Goal: Information Seeking & Learning: Learn about a topic

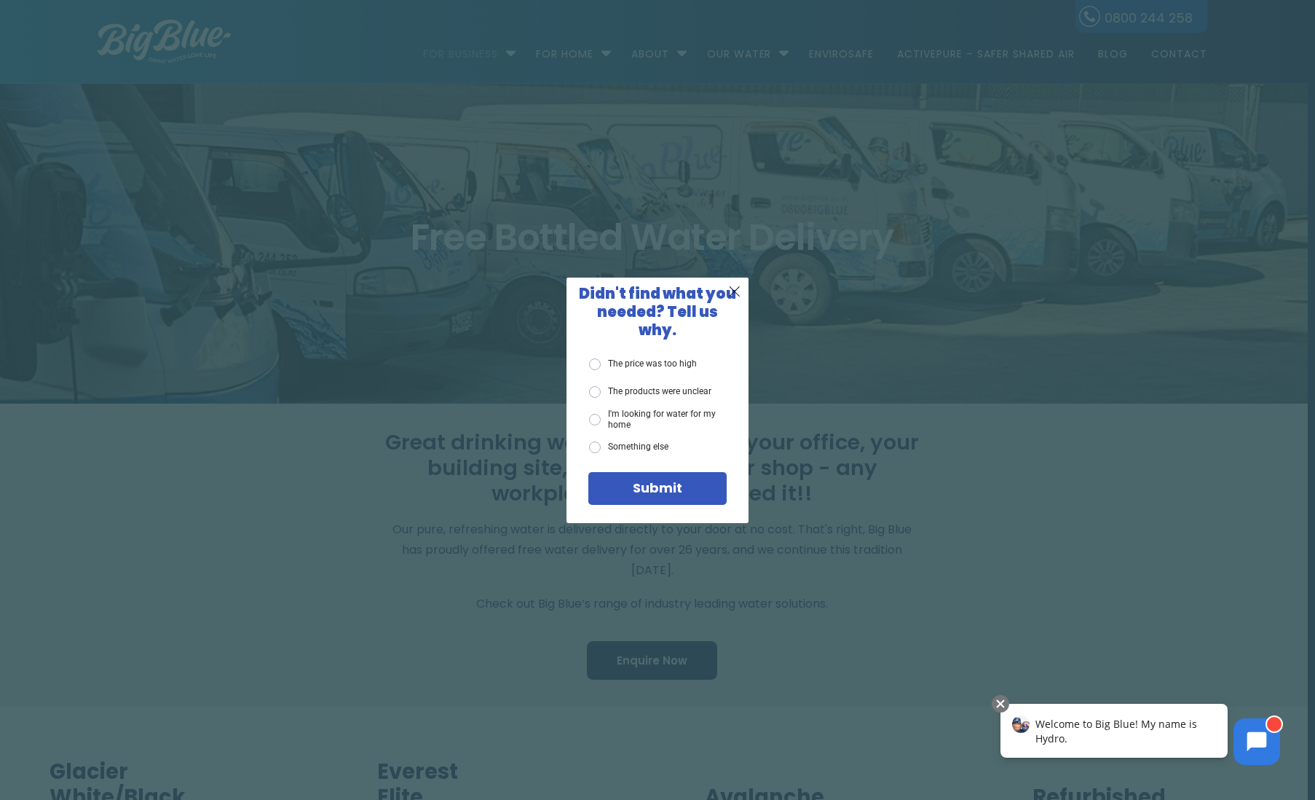
click at [634, 441] on label "Something else" at bounding box center [628, 447] width 79 height 12
click at [0, 0] on input "Something else" at bounding box center [0, 0] width 0 height 0
click at [733, 300] on span "X" at bounding box center [734, 291] width 13 height 18
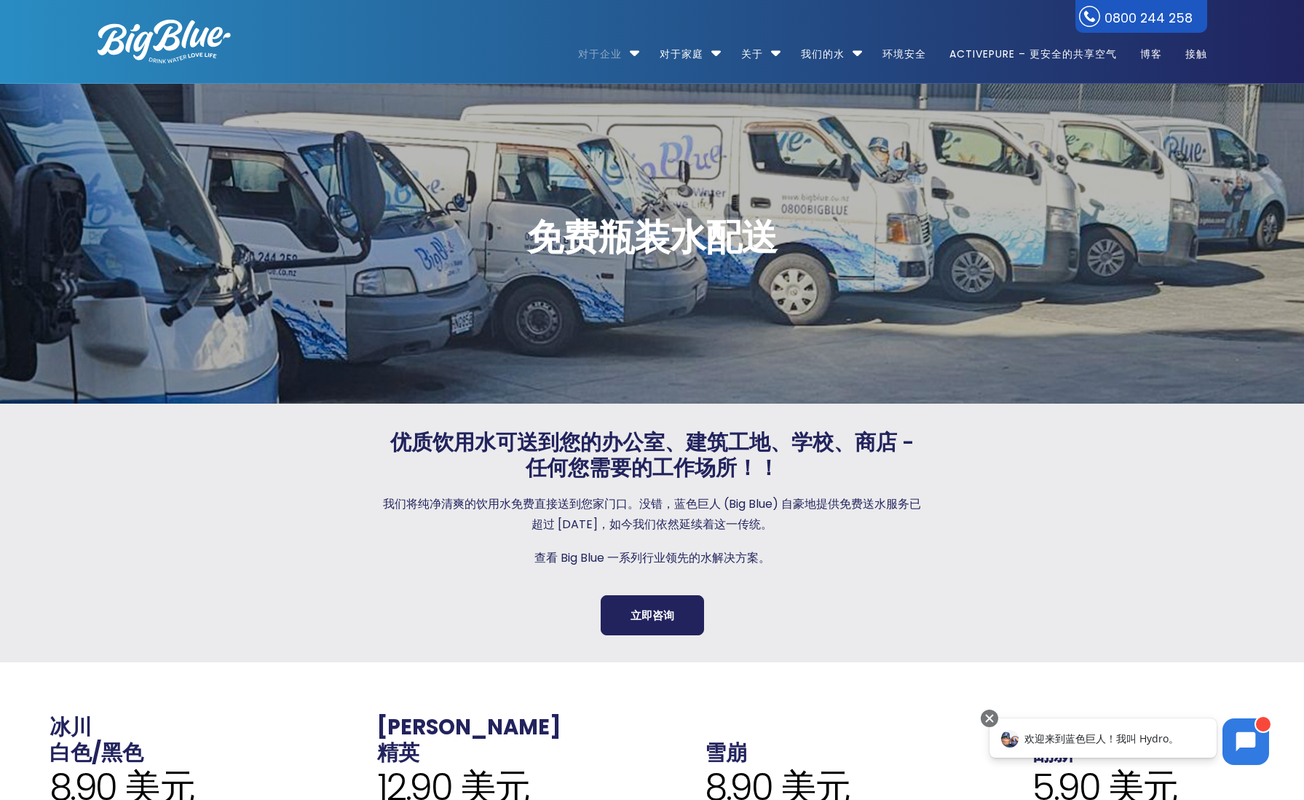
click at [872, 494] on p "我们将纯净清爽的饮用水免费直接送到您家门口。没错，蓝色巨人 (Big Blue) 自豪地提供免费送水服务已超过 26 年，如今我们依然延续着这一传统。" at bounding box center [653, 514] width 542 height 41
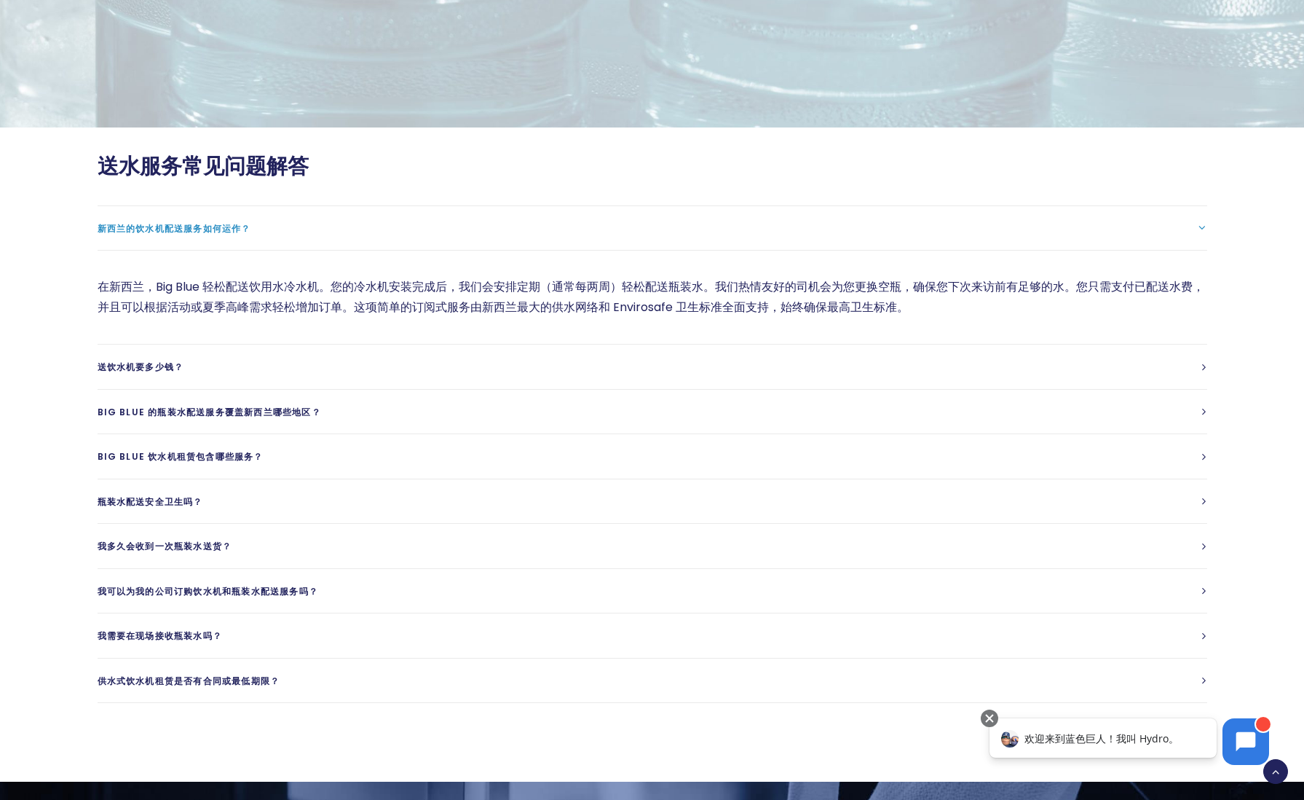
scroll to position [3537, 0]
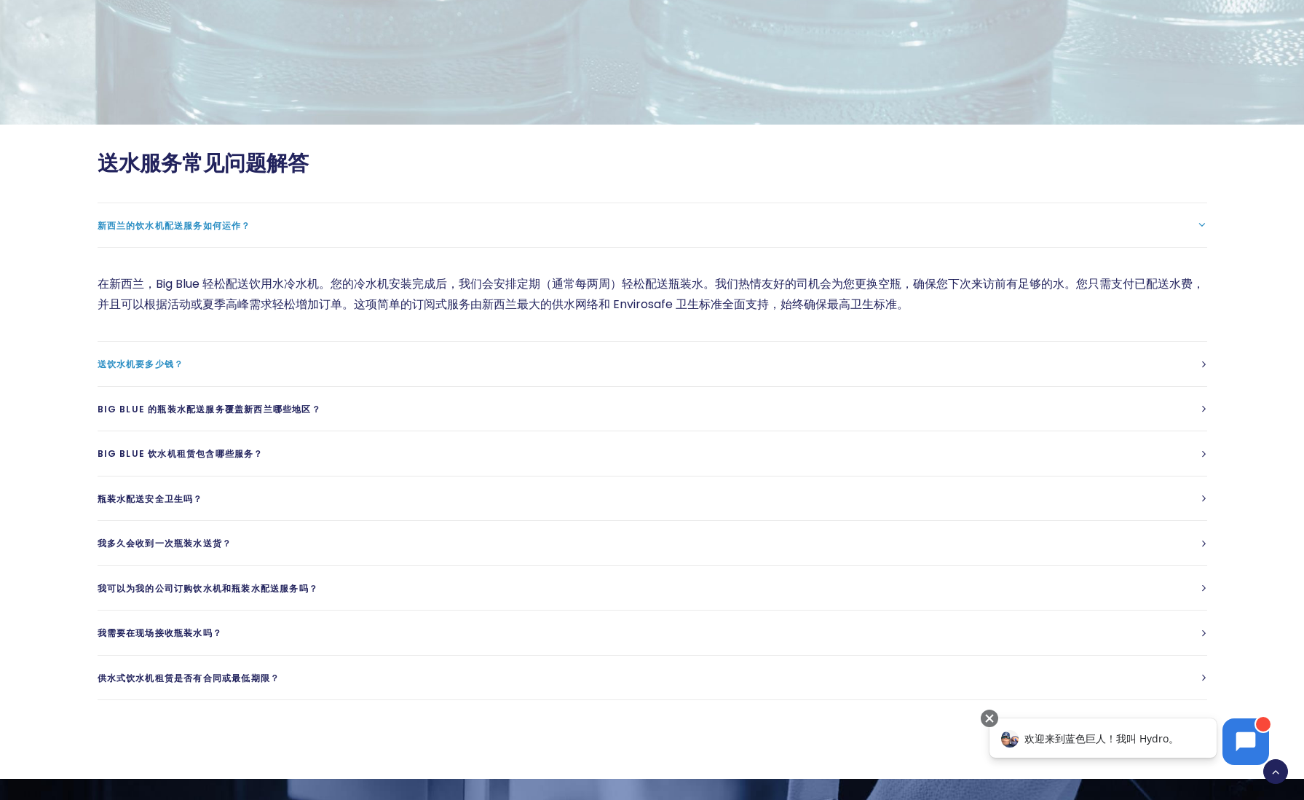
click at [178, 358] on font "送饮水机要多少钱？" at bounding box center [141, 364] width 87 height 12
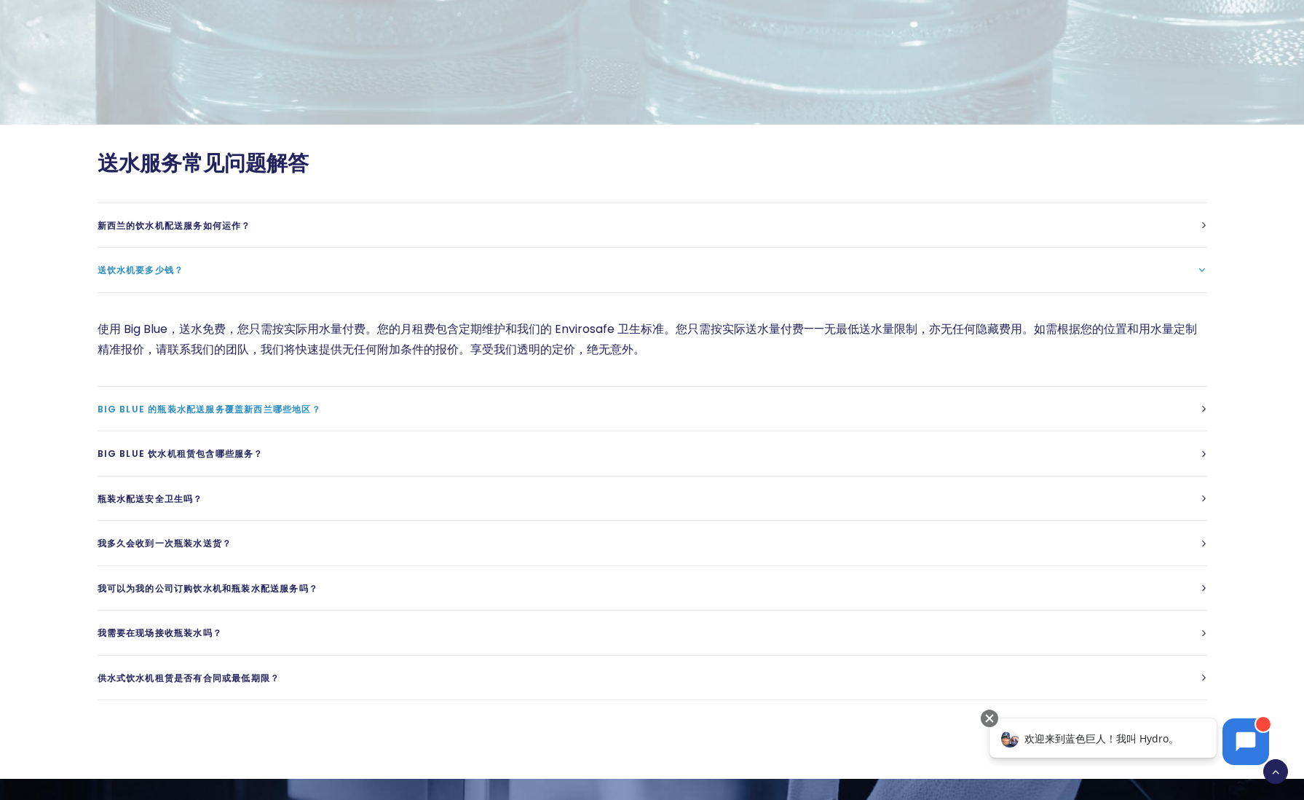
click at [248, 403] on font "Big Blue 的瓶装水配送服务覆盖新西兰哪些地区？" at bounding box center [210, 409] width 224 height 12
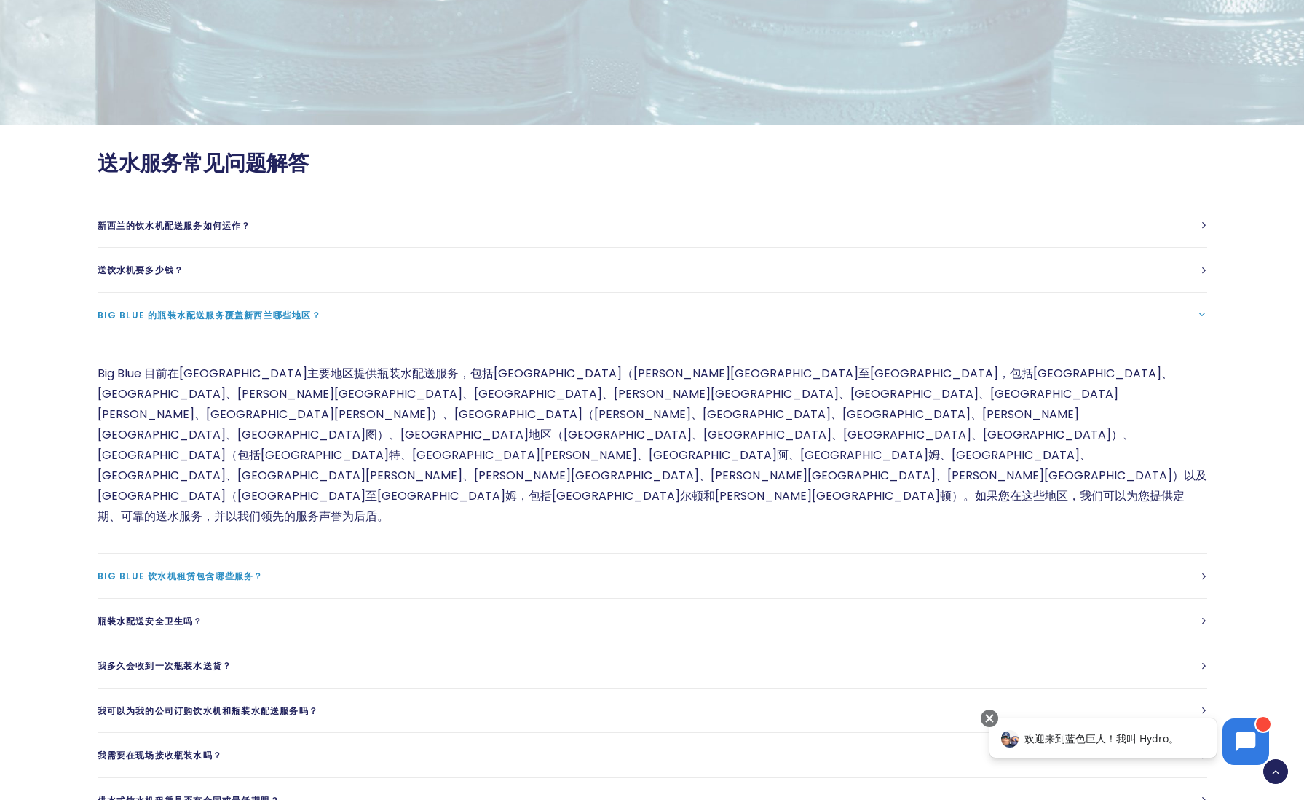
click at [251, 554] on link "Big Blue 饮水机租赁包含哪些服务？" at bounding box center [653, 576] width 1110 height 44
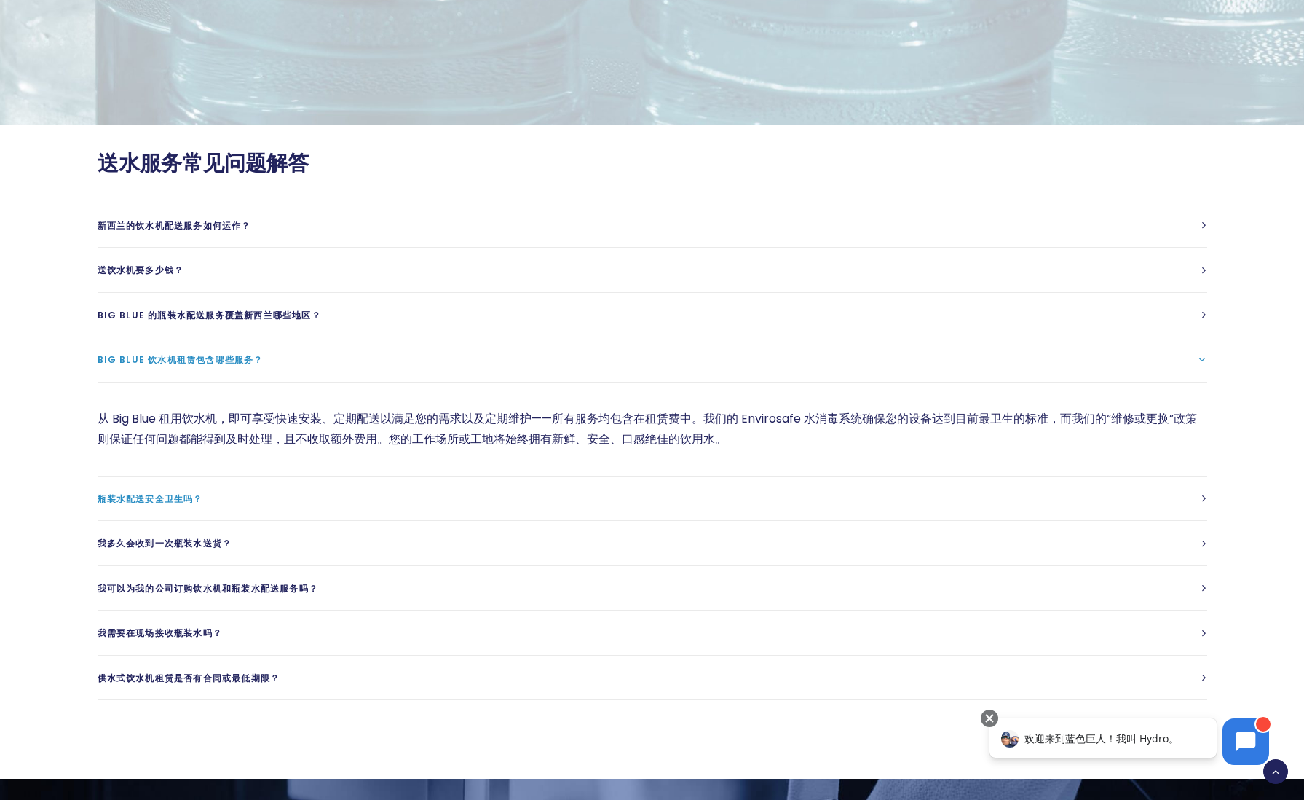
click at [203, 476] on link "瓶装水配送安全卫生吗？" at bounding box center [653, 498] width 1110 height 44
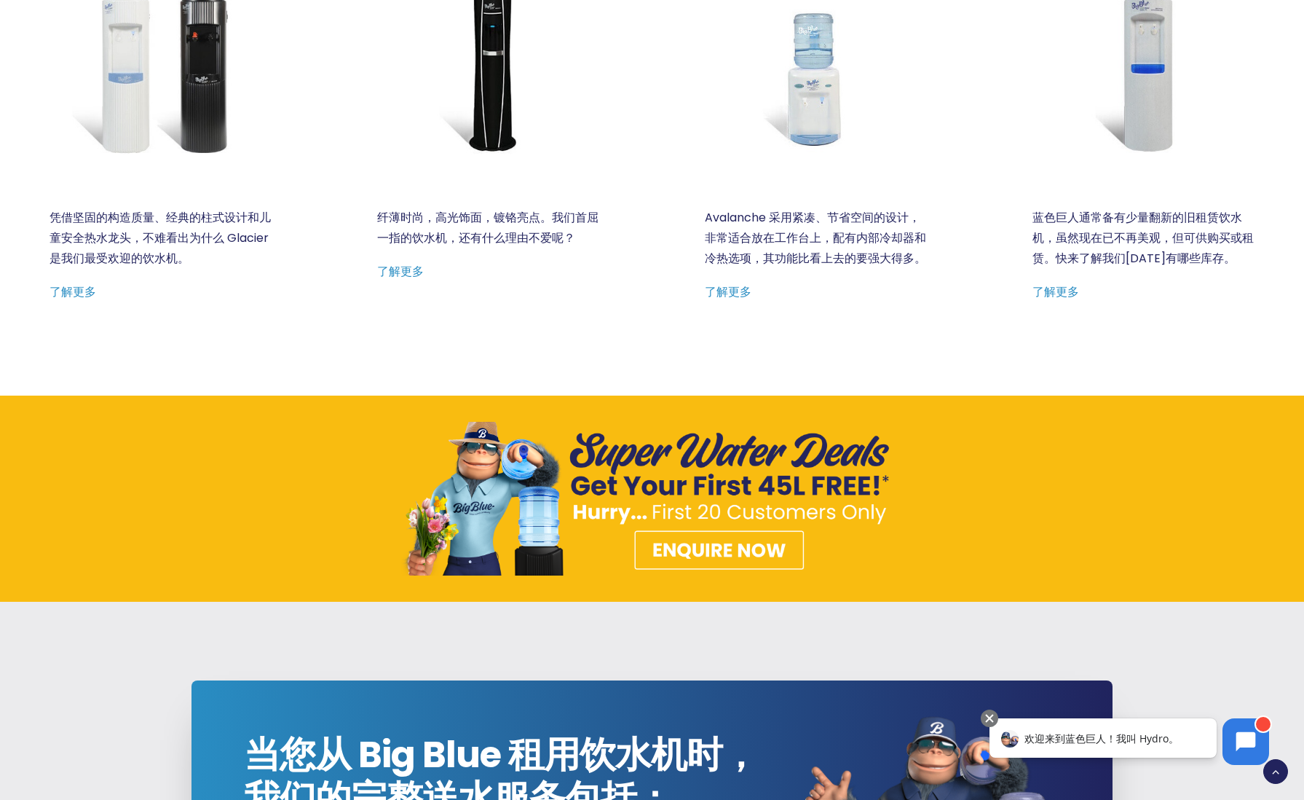
scroll to position [782, 0]
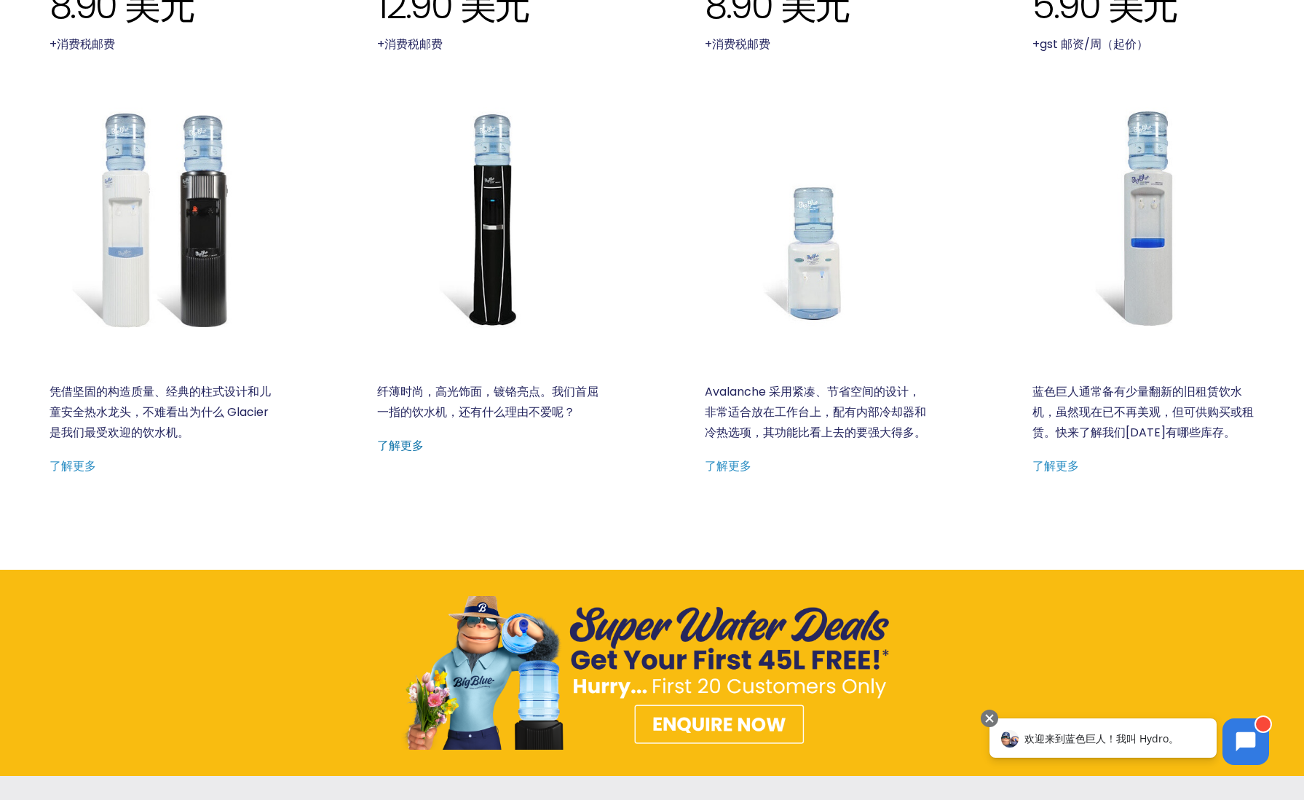
click at [408, 446] on font "了解更多" at bounding box center [400, 445] width 47 height 17
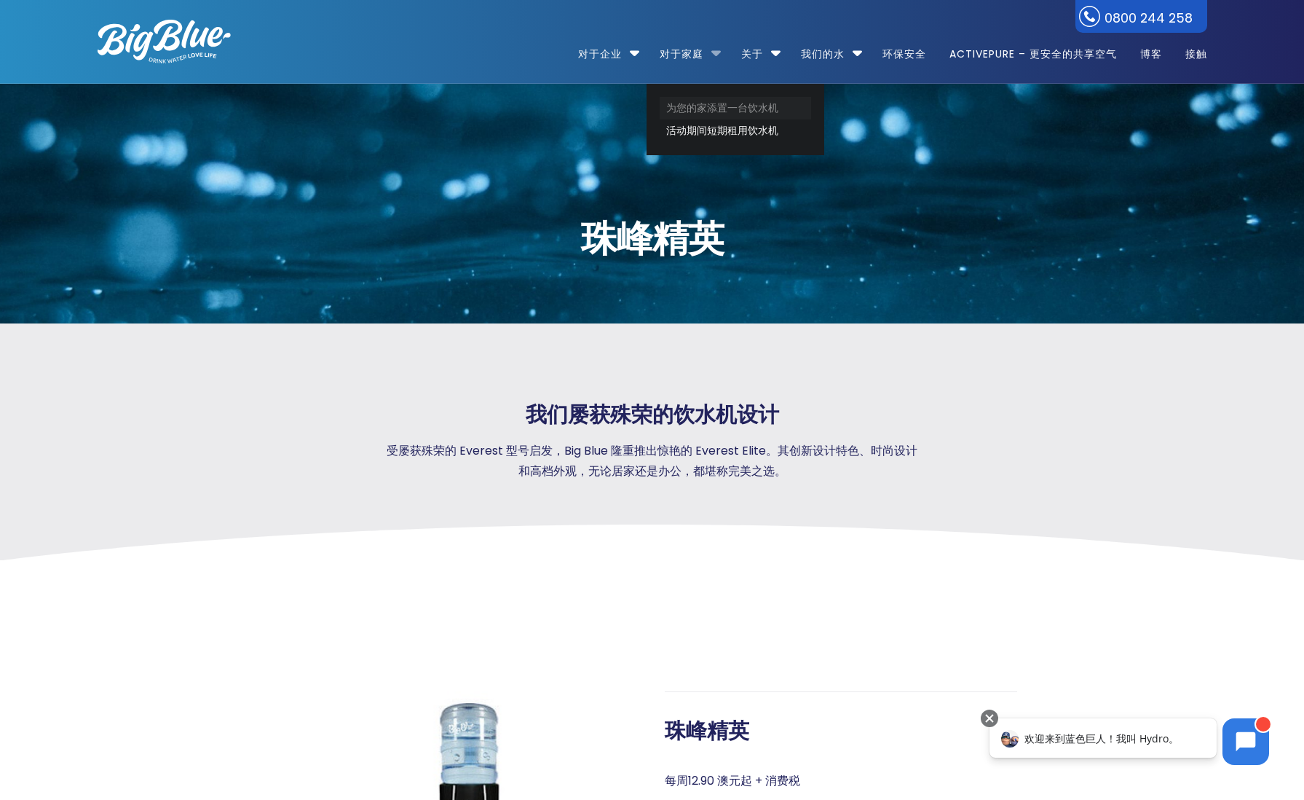
click at [702, 102] on font "为您的家添置一台饮水机" at bounding box center [722, 108] width 112 height 15
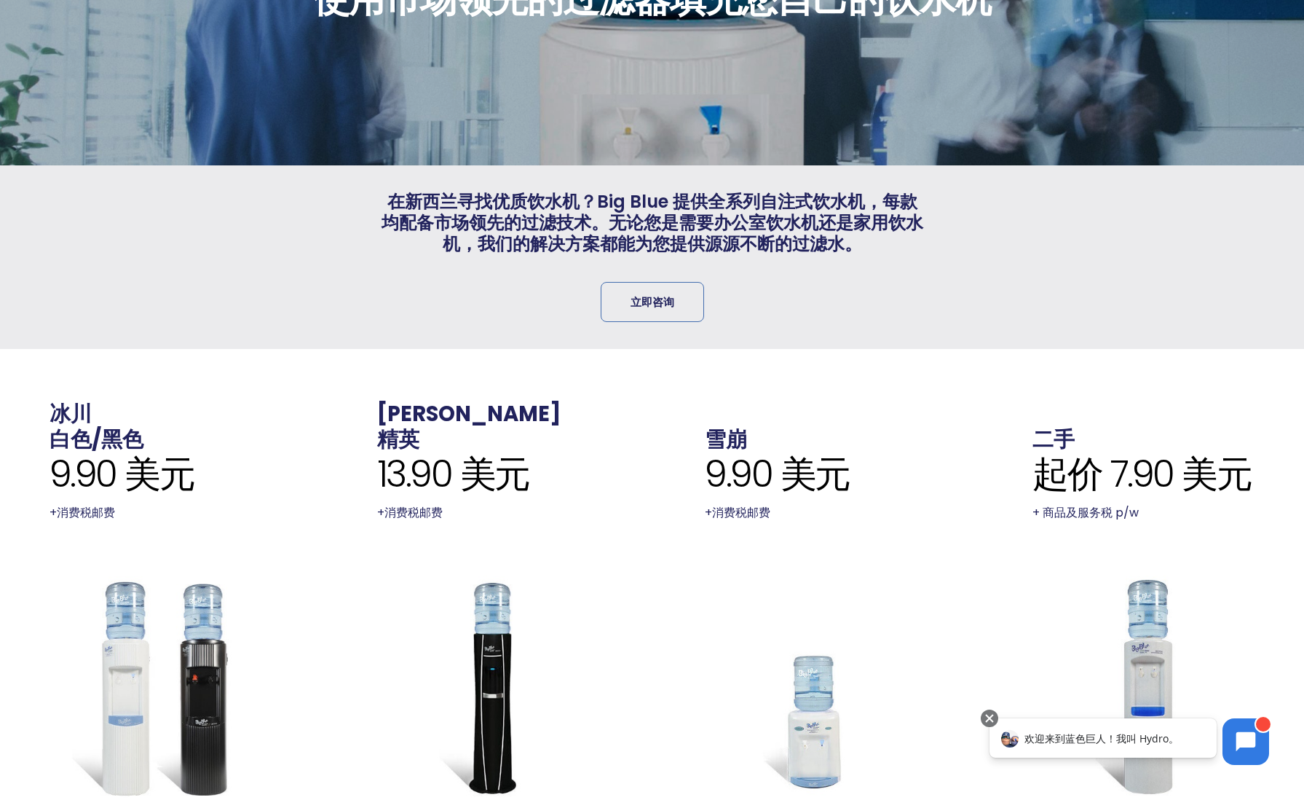
scroll to position [239, 0]
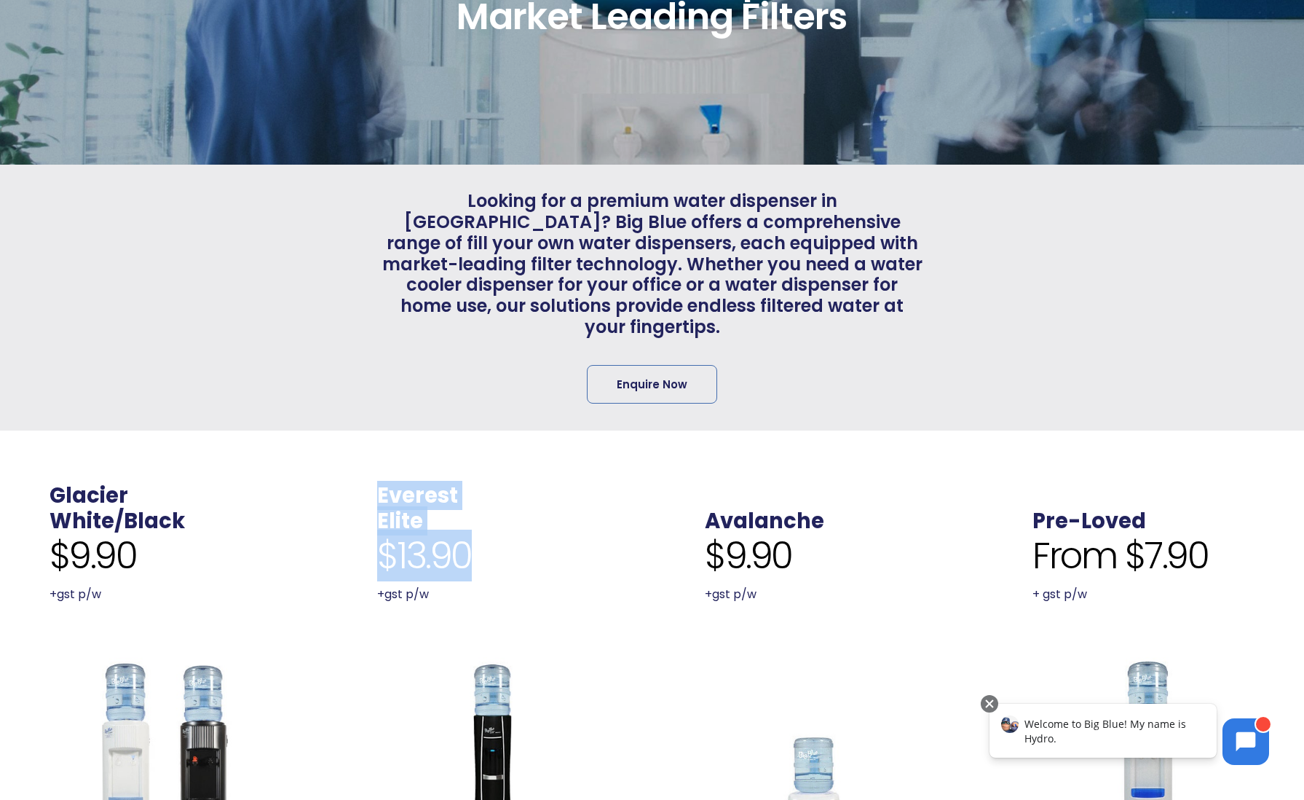
drag, startPoint x: 353, startPoint y: 467, endPoint x: 487, endPoint y: 532, distance: 149.8
click at [487, 532] on div "Everest Elite $13.90 +gst p/w" at bounding box center [475, 544] width 248 height 122
copy div "Everest Elite $13.90"
click at [1243, 744] on icon at bounding box center [1247, 741] width 20 height 20
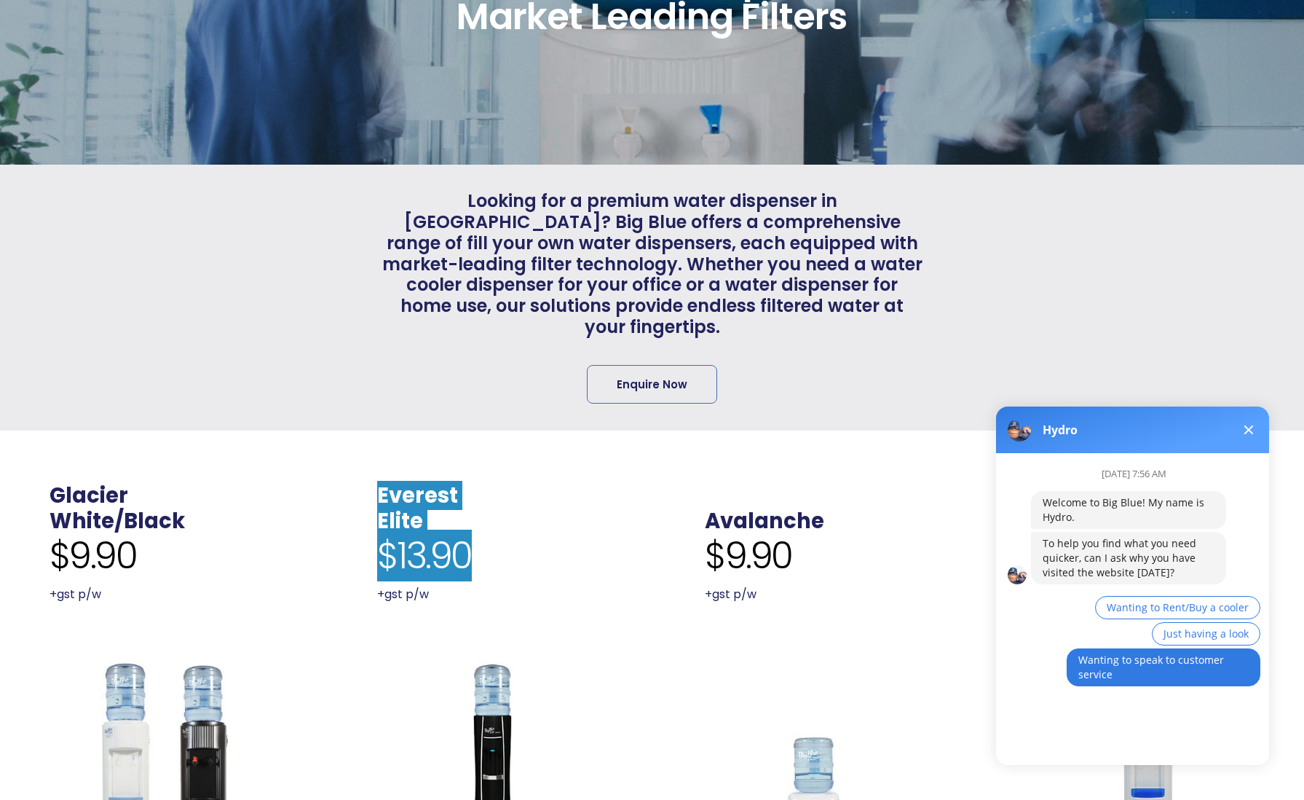
click at [1191, 670] on button "Wanting to speak to customer service" at bounding box center [1164, 667] width 194 height 38
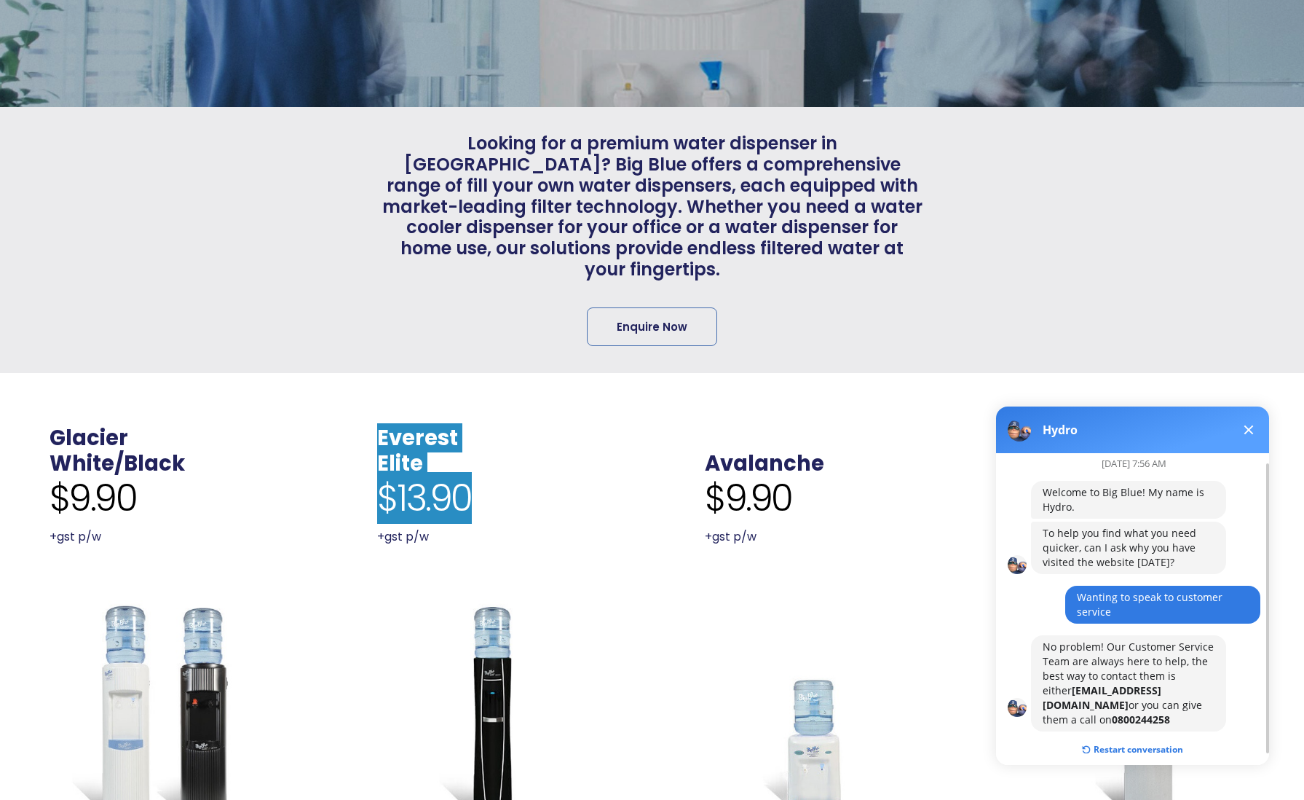
scroll to position [297, 0]
drag, startPoint x: 1158, startPoint y: 691, endPoint x: 1044, endPoint y: 686, distance: 113.7
click at [1044, 686] on b "Coolers@bigblue.co.nz" at bounding box center [1102, 697] width 119 height 28
copy b "Coolers@bigblue.co.nz"
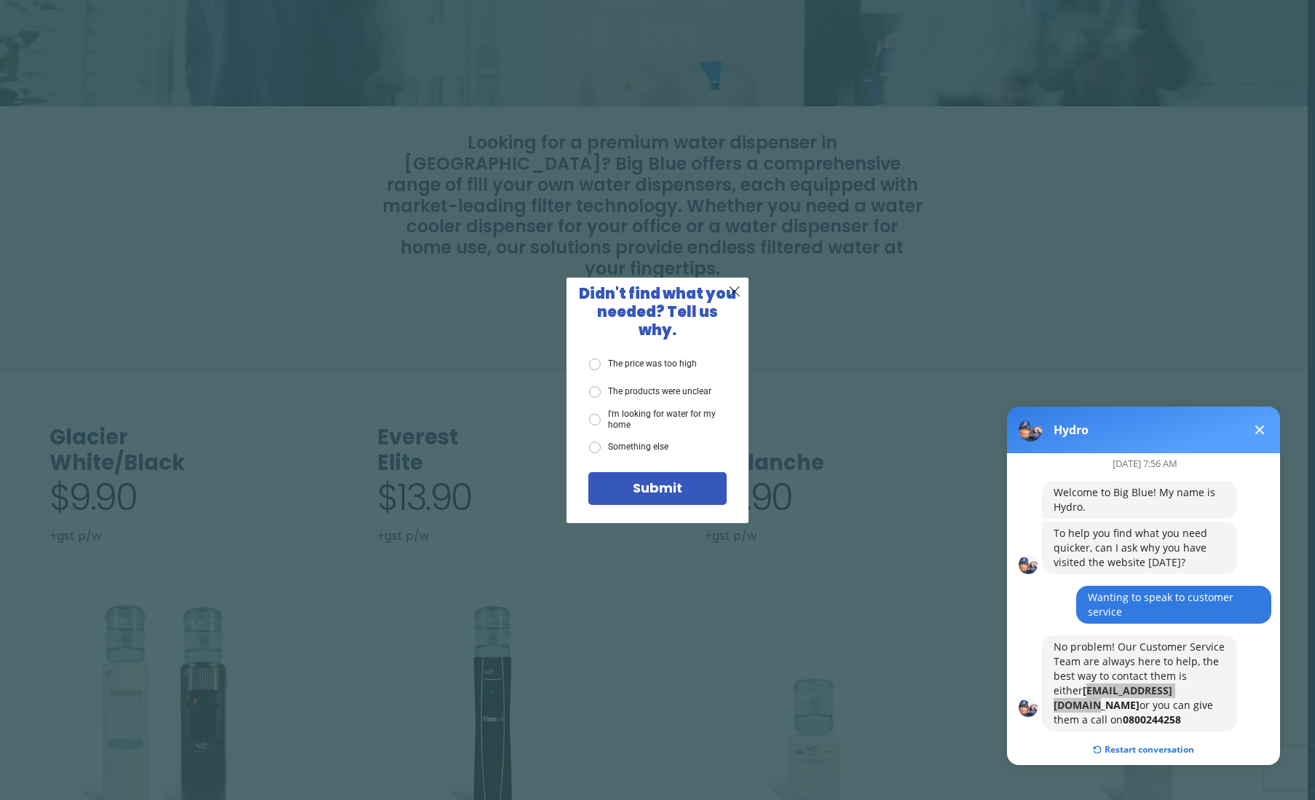
click at [734, 300] on span "X" at bounding box center [734, 291] width 13 height 18
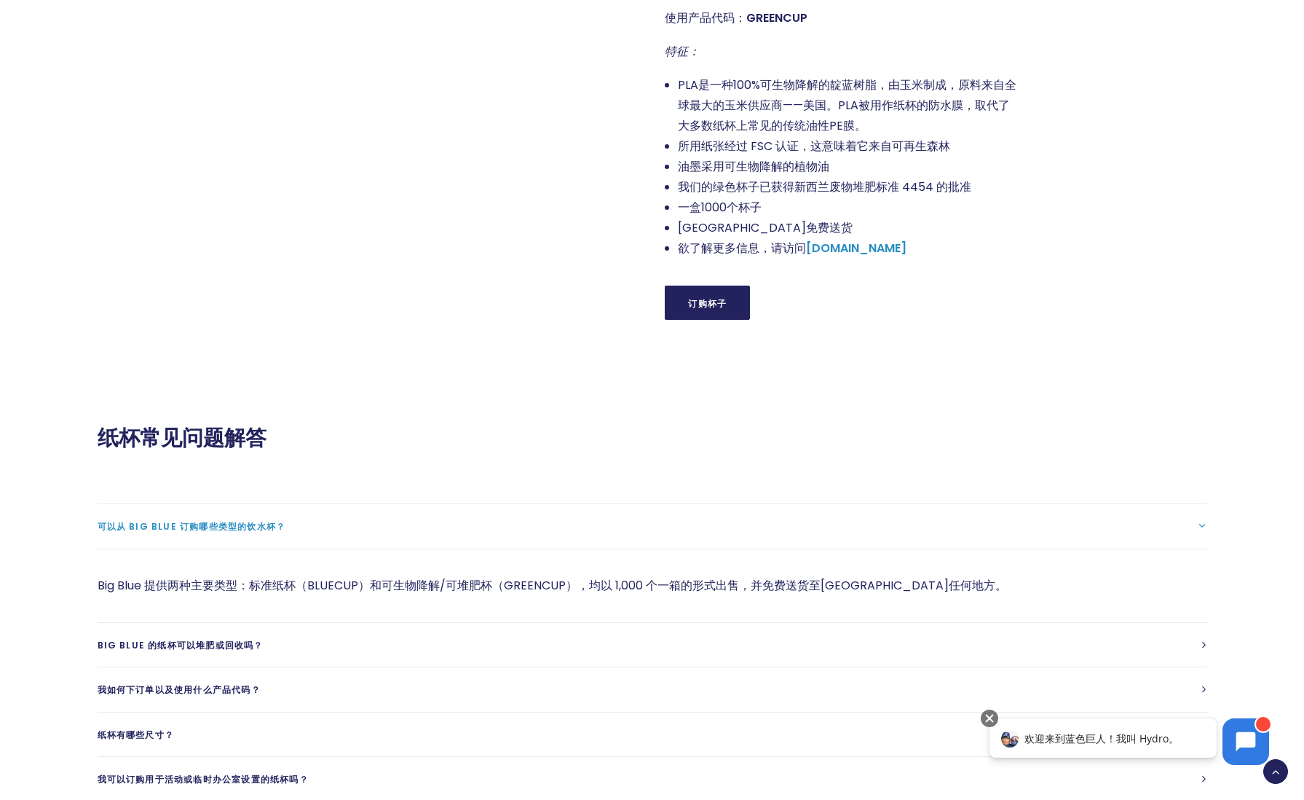
scroll to position [1251, 0]
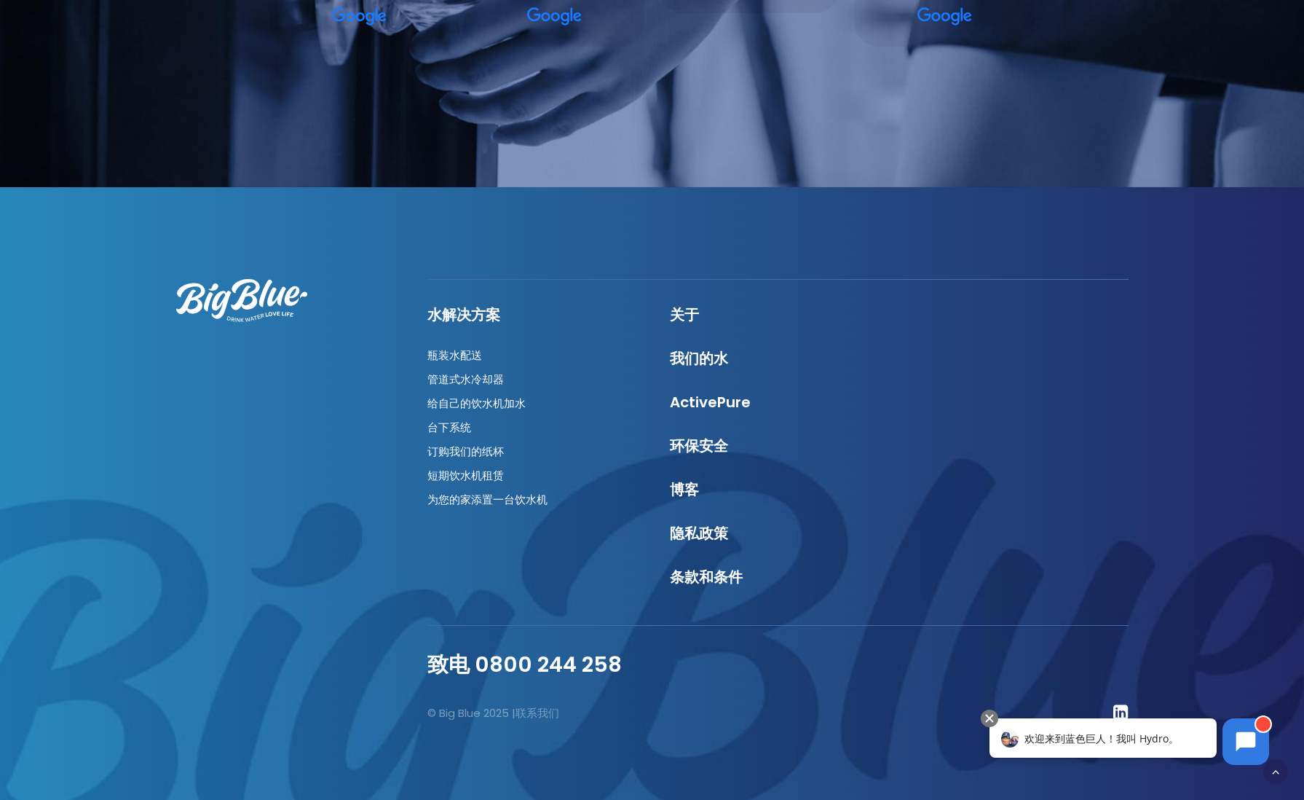
scroll to position [4986, 0]
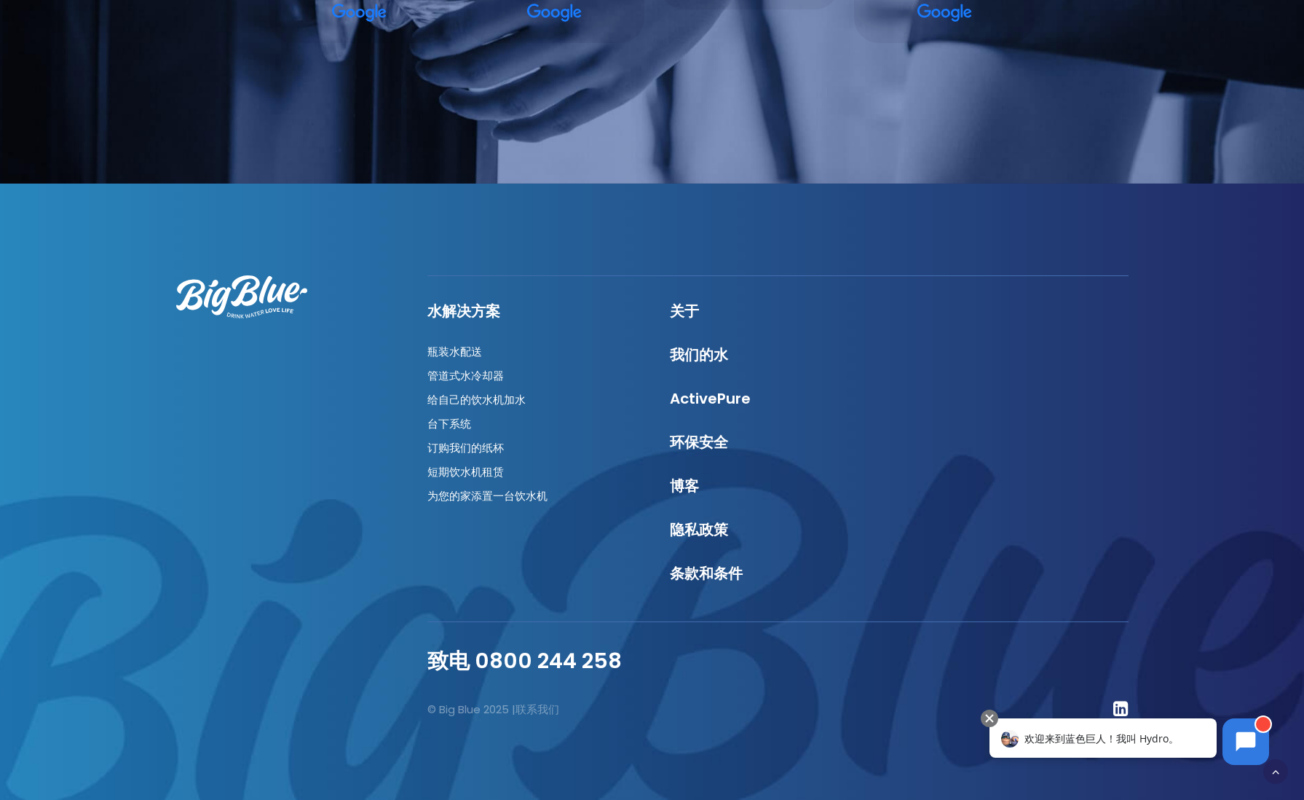
click at [1134, 738] on font "欢迎来到蓝色巨人！我叫 Hydro。" at bounding box center [1102, 738] width 154 height 14
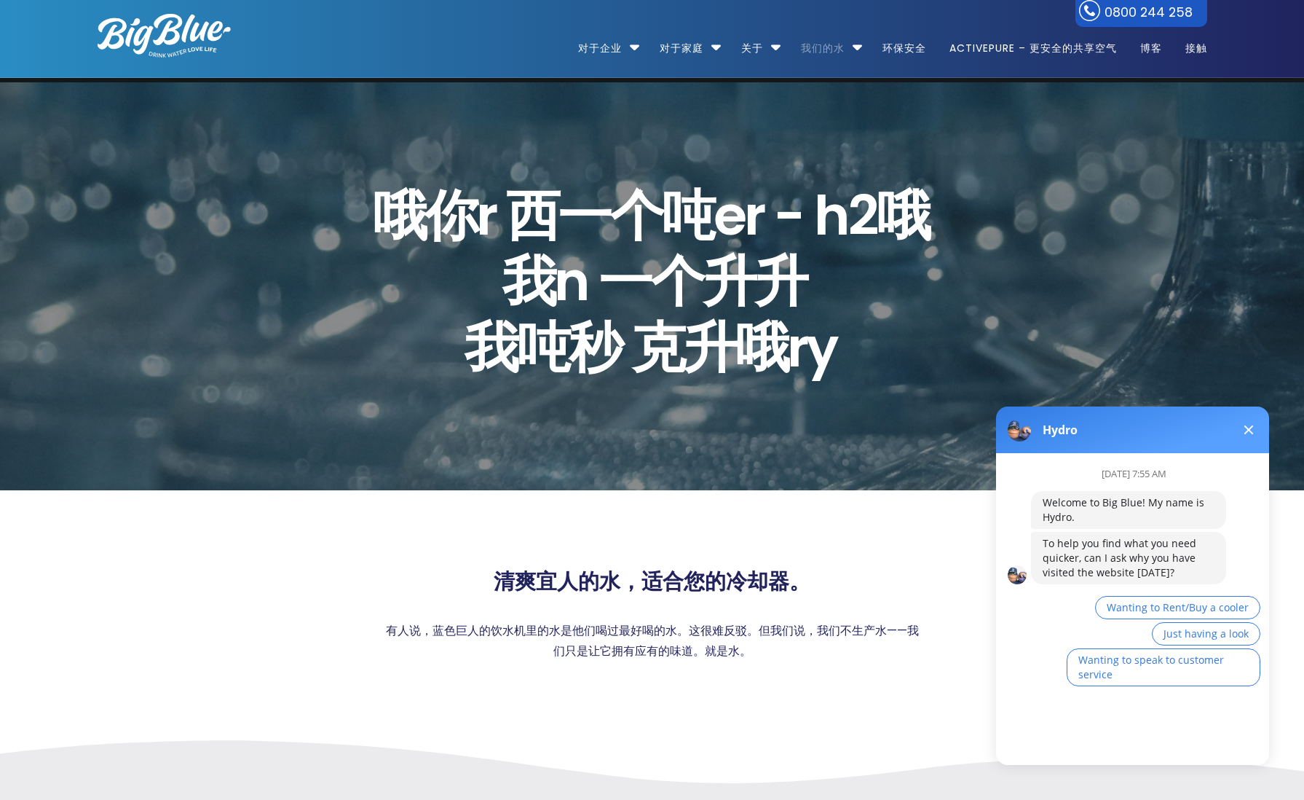
scroll to position [0, 0]
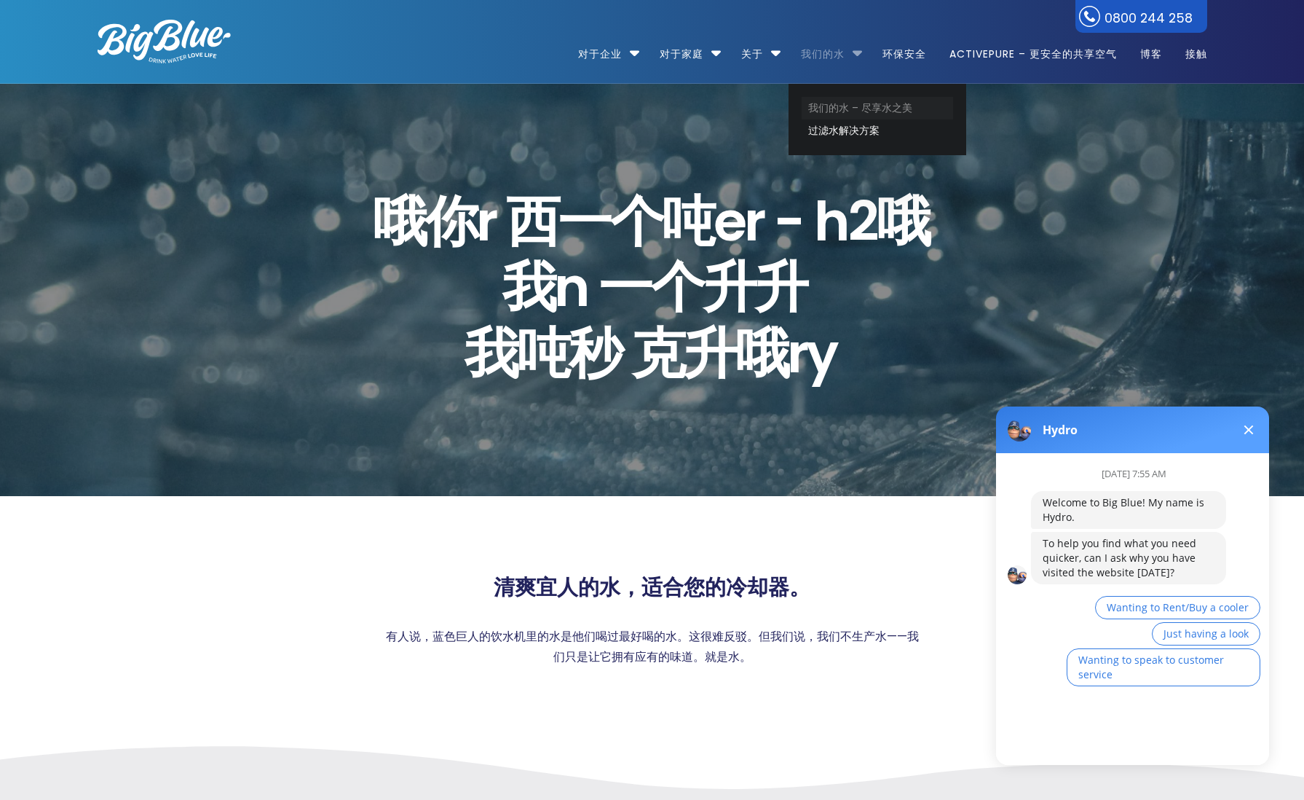
click at [859, 107] on font "我们的水 – 尽享水之美" at bounding box center [860, 108] width 104 height 15
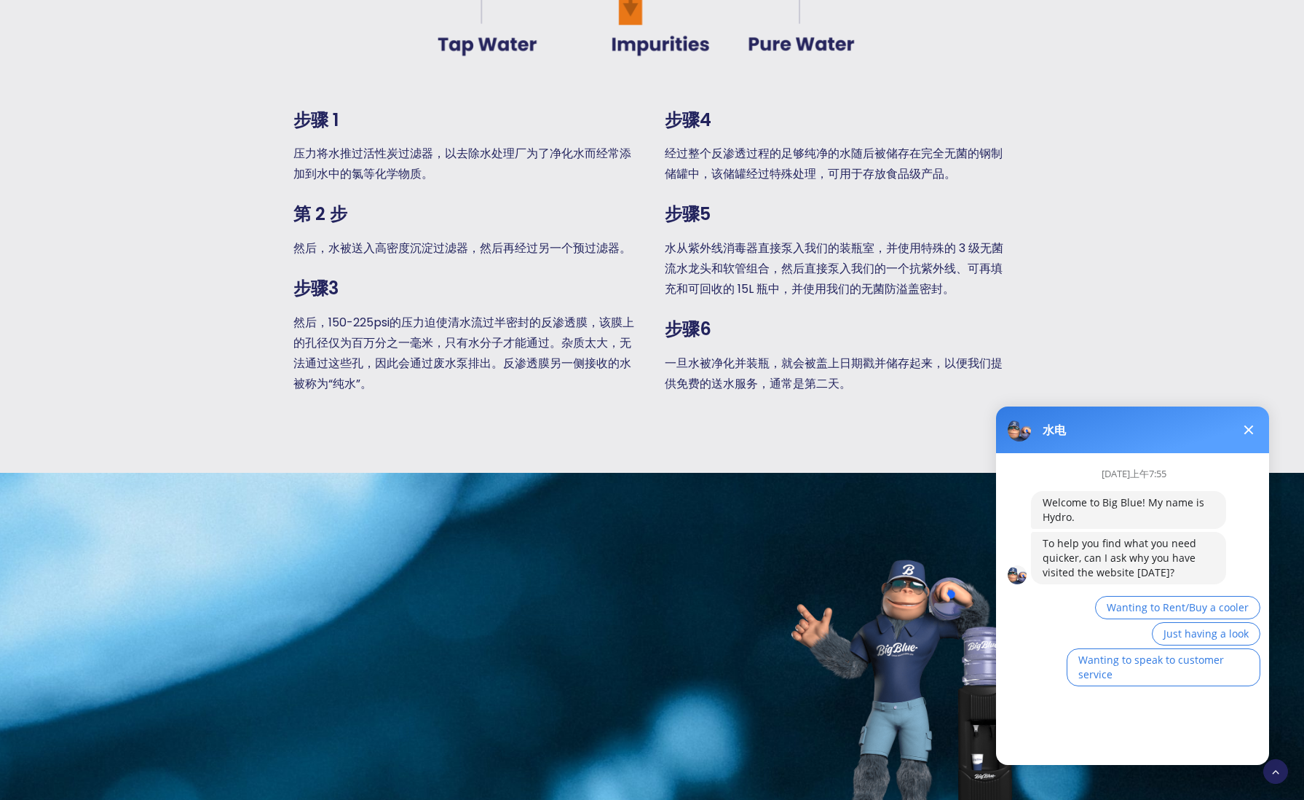
scroll to position [1399, 0]
